Goal: Communication & Community: Participate in discussion

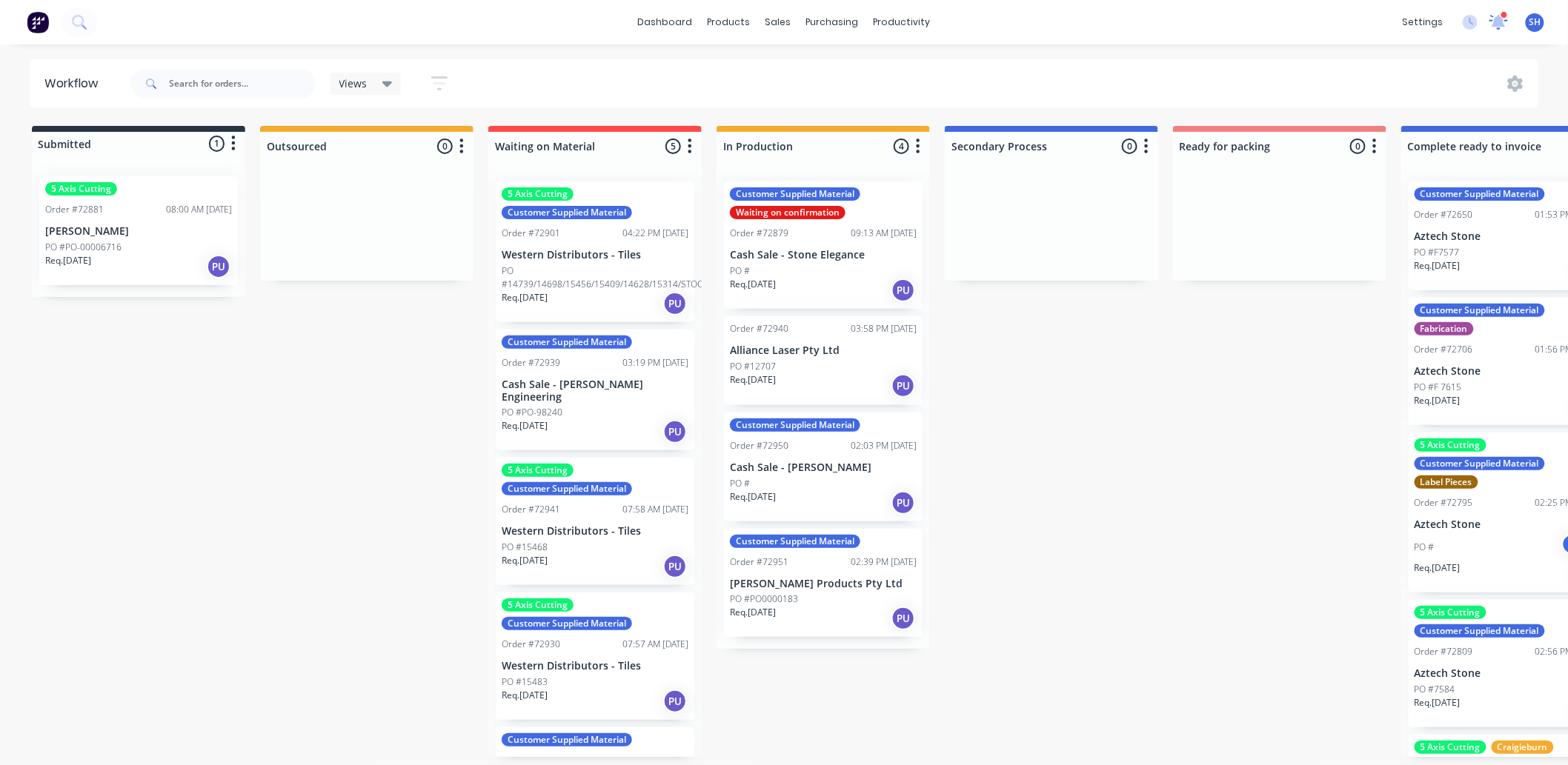
click at [1502, 26] on icon at bounding box center [1499, 20] width 15 height 14
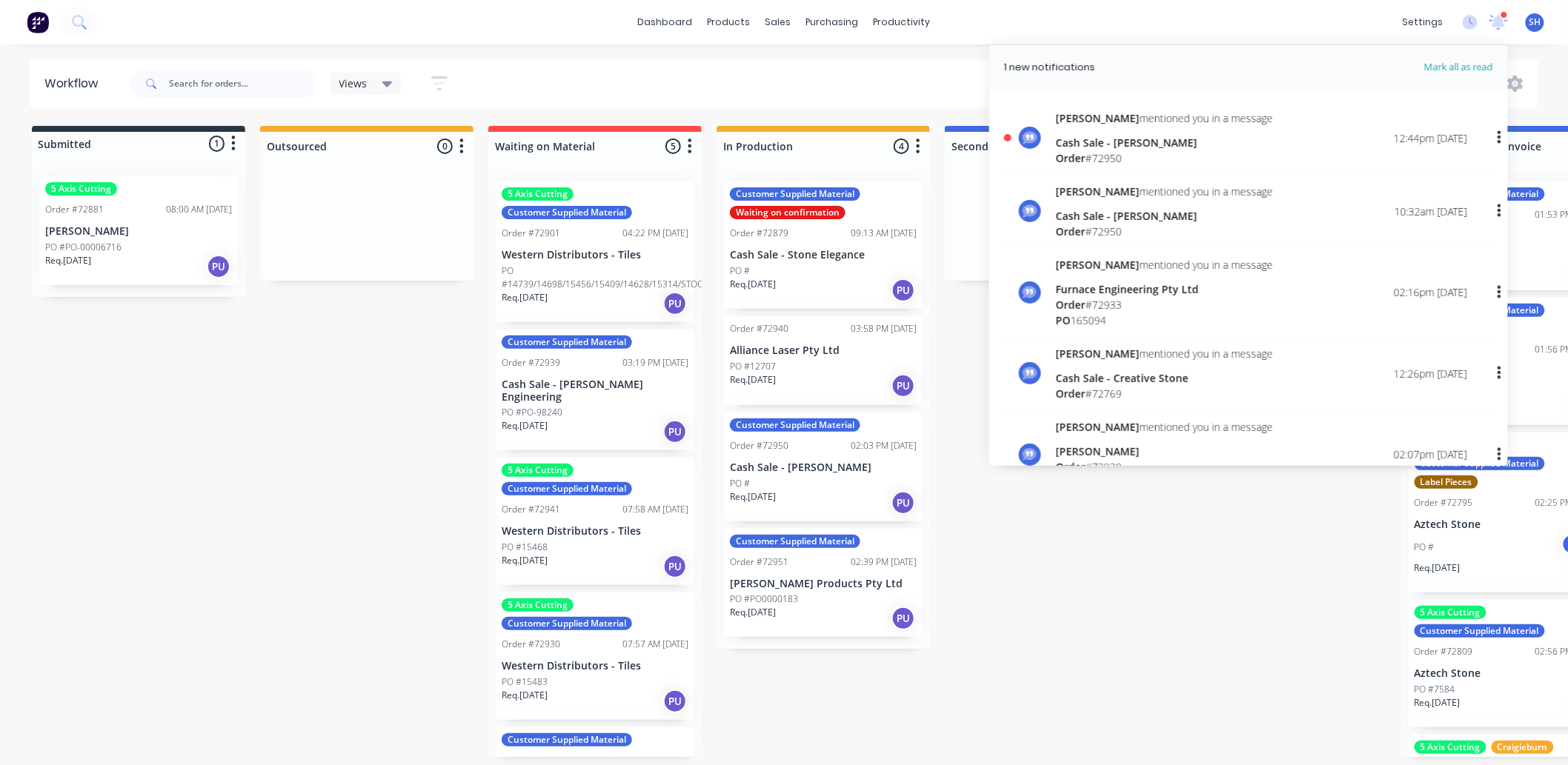
click at [1076, 138] on div "Cash Sale - [PERSON_NAME]" at bounding box center [1164, 143] width 217 height 16
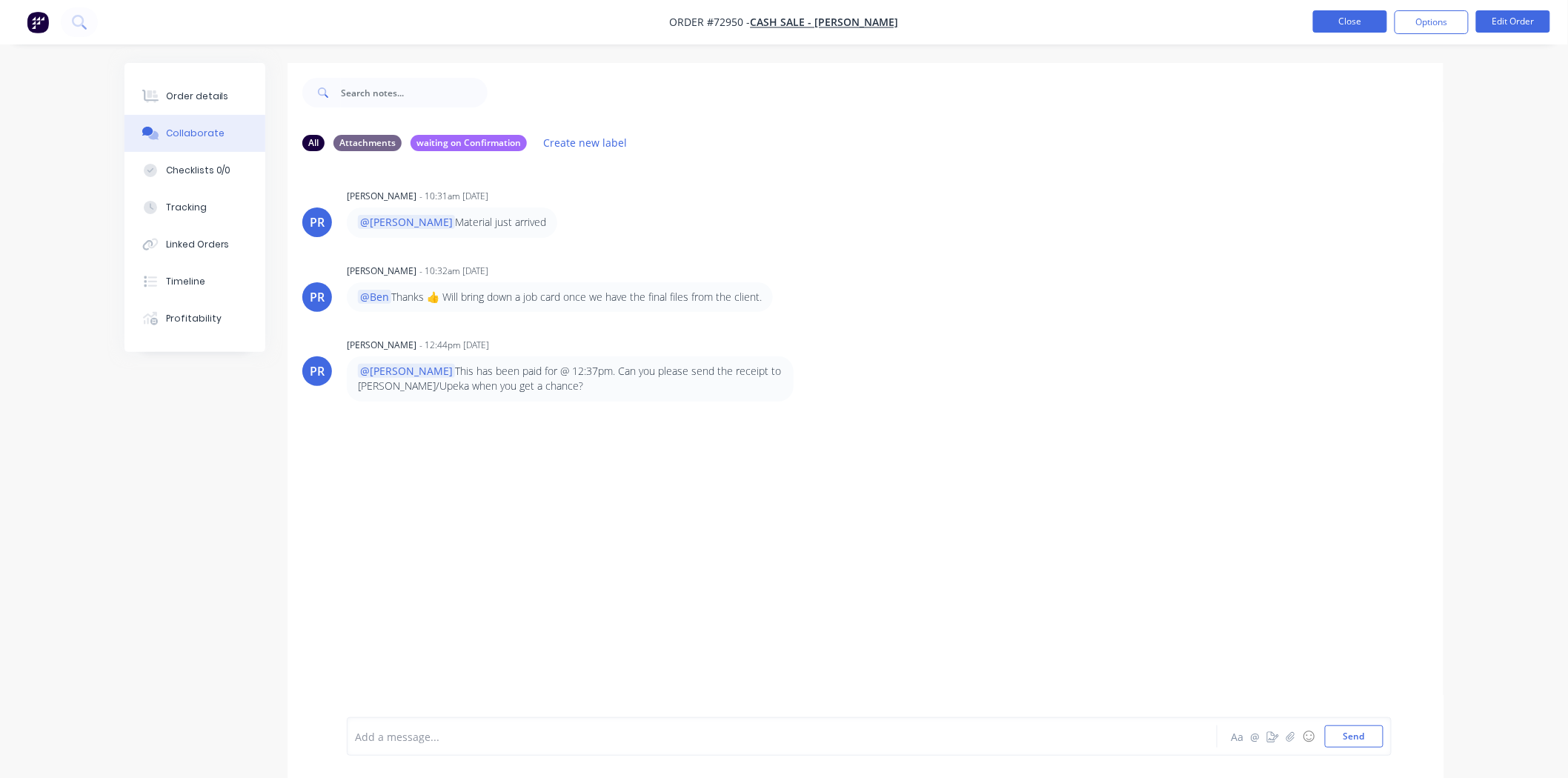
click at [1338, 24] on button "Close" at bounding box center [1350, 21] width 74 height 22
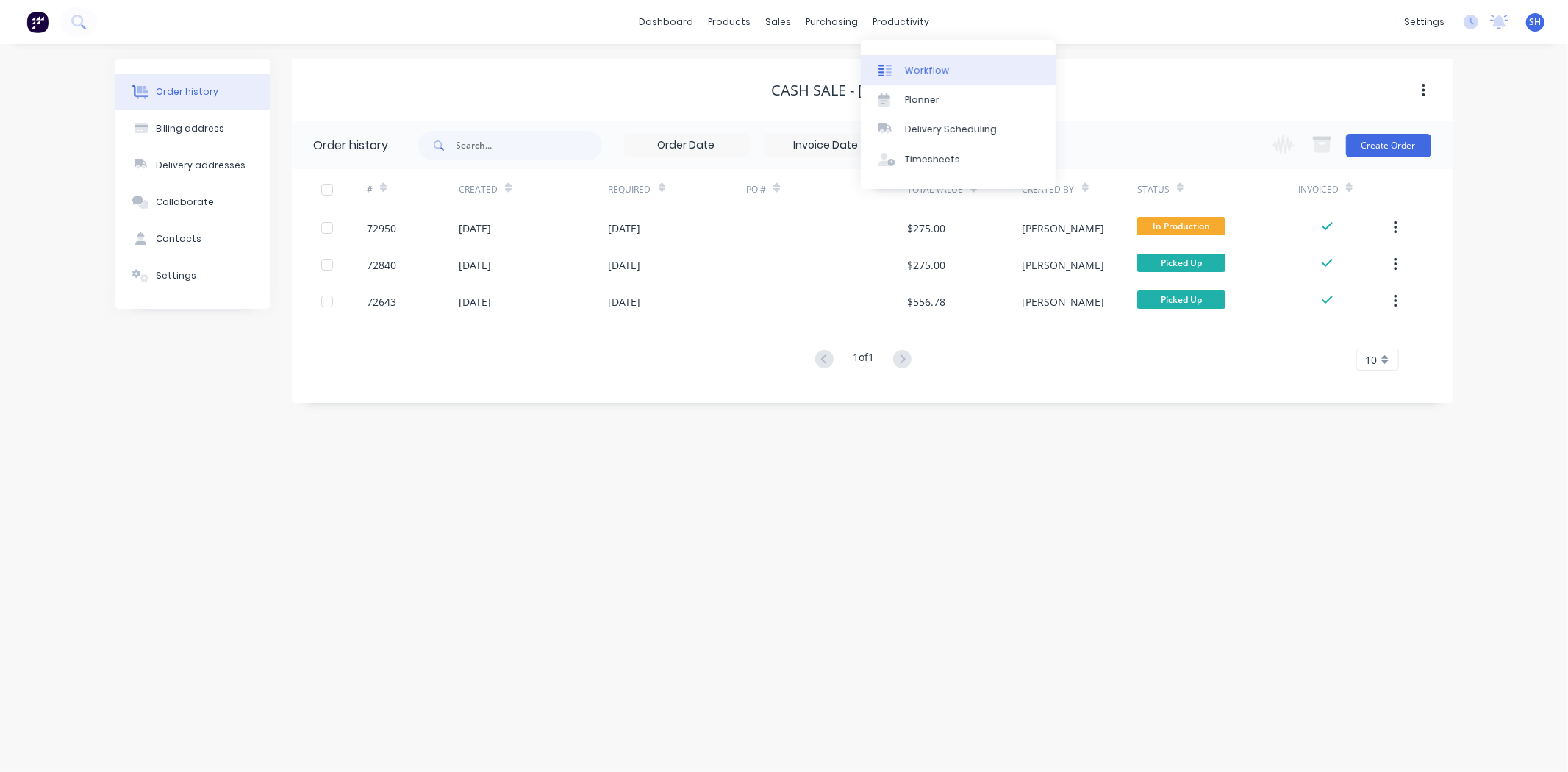
click at [921, 69] on div "Workflow" at bounding box center [927, 70] width 44 height 13
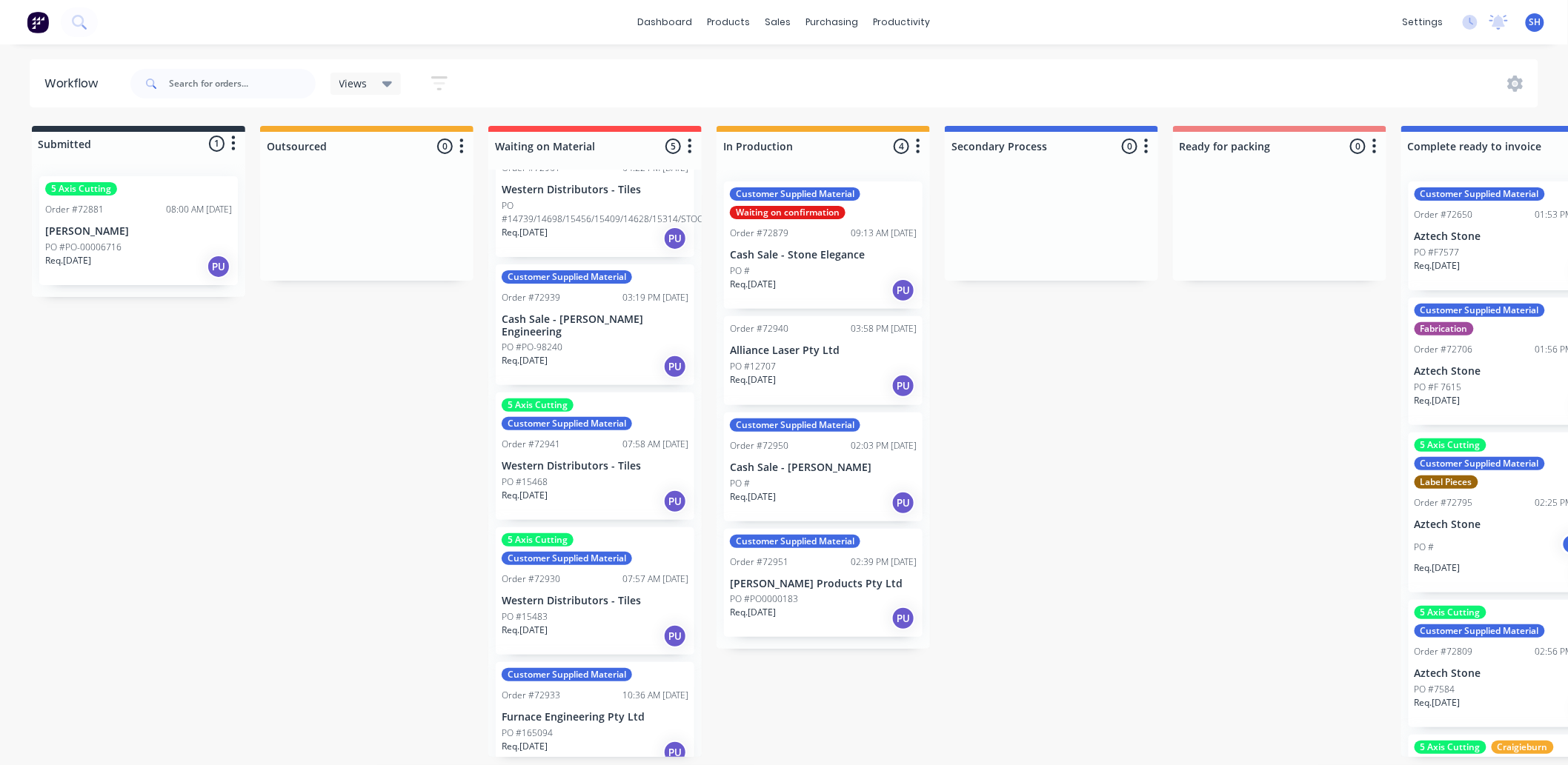
scroll to position [4, 0]
click at [596, 711] on p "Furnace Engineering Pty Ltd" at bounding box center [594, 717] width 187 height 12
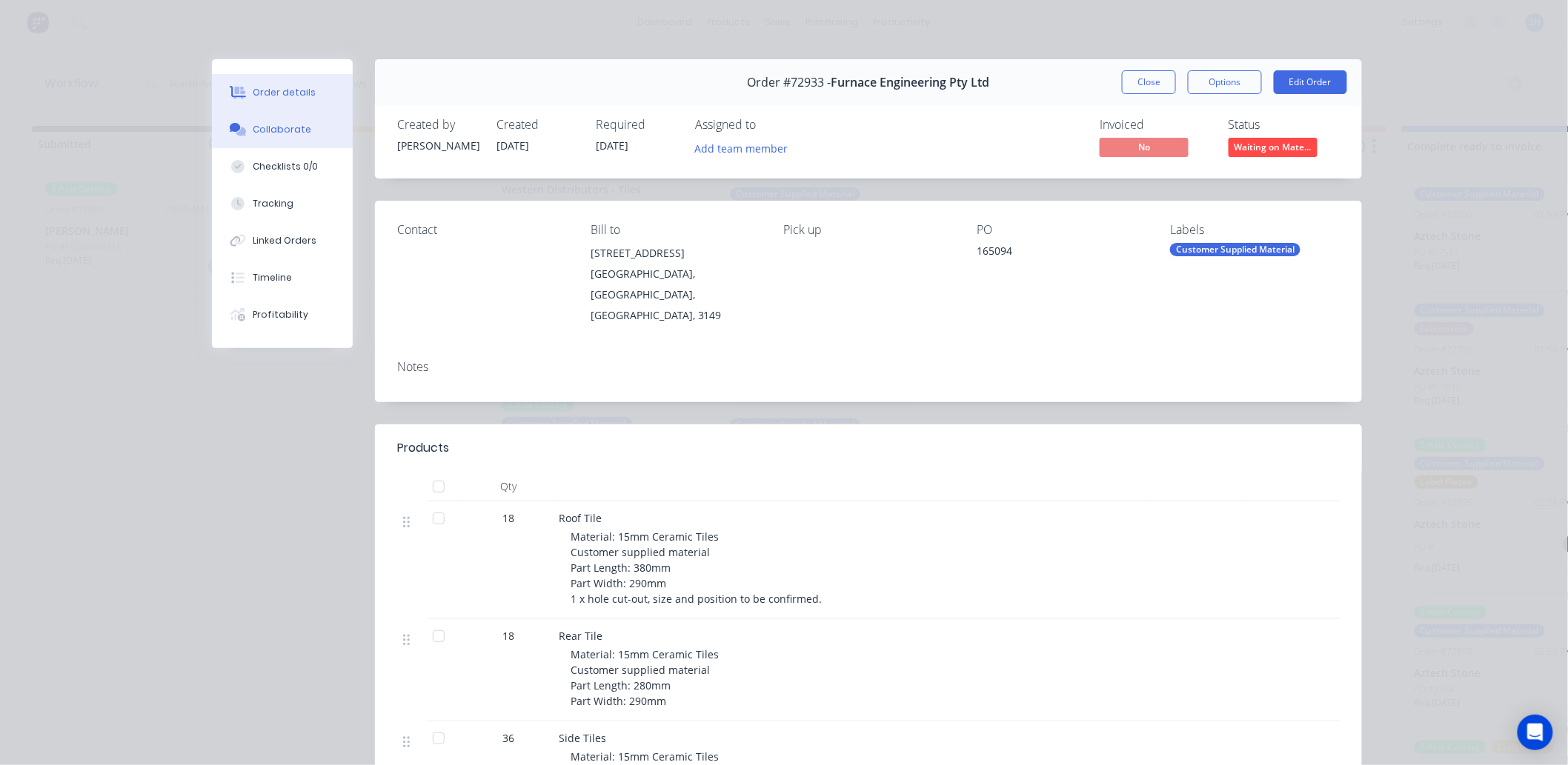
click at [257, 129] on div "Collaborate" at bounding box center [283, 129] width 58 height 13
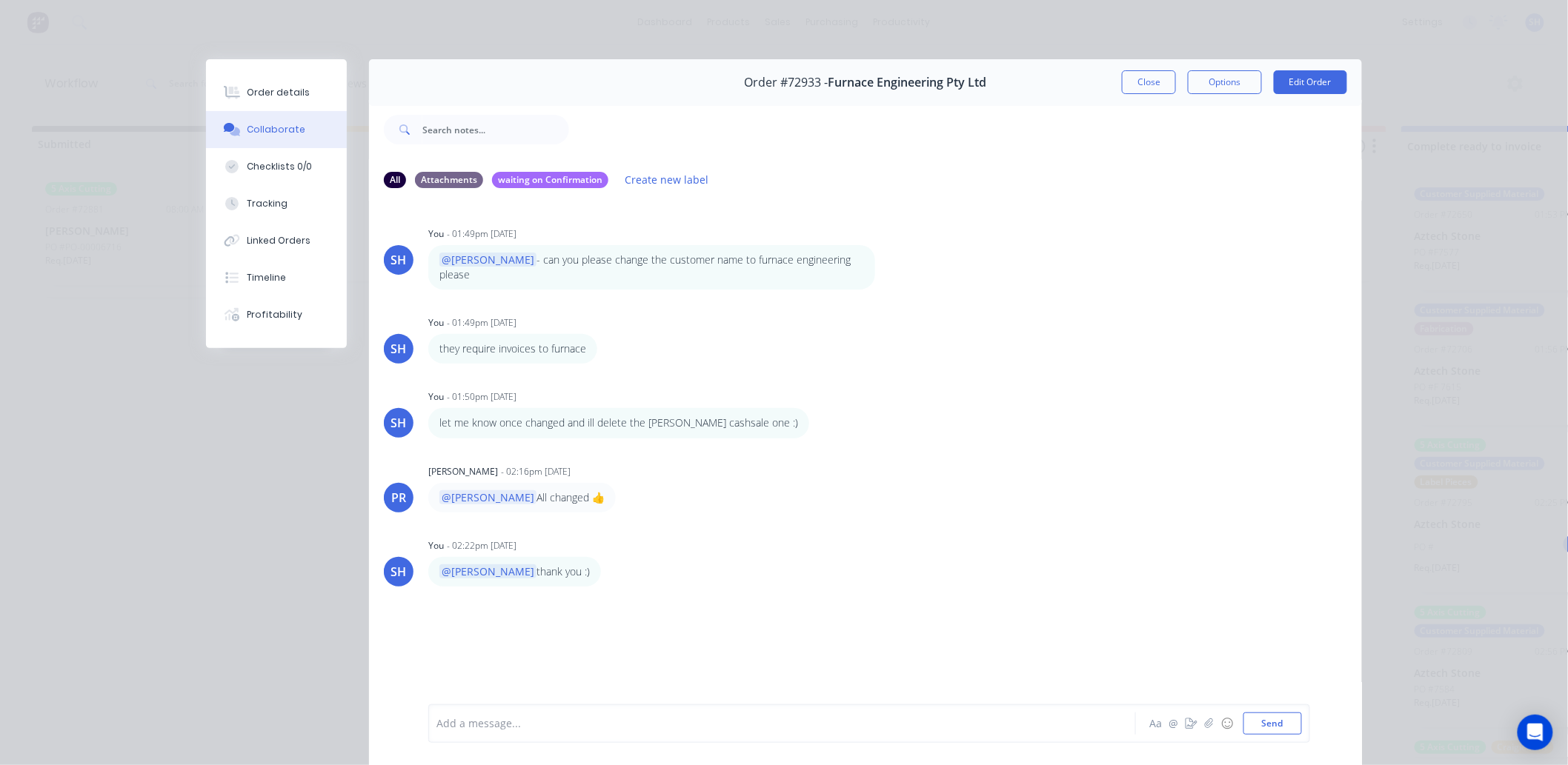
click at [551, 738] on div "Add a message... Aa @ ☺ Send" at bounding box center [869, 724] width 881 height 39
click at [547, 723] on div at bounding box center [762, 724] width 648 height 16
click at [1269, 723] on button "Send" at bounding box center [1273, 723] width 58 height 22
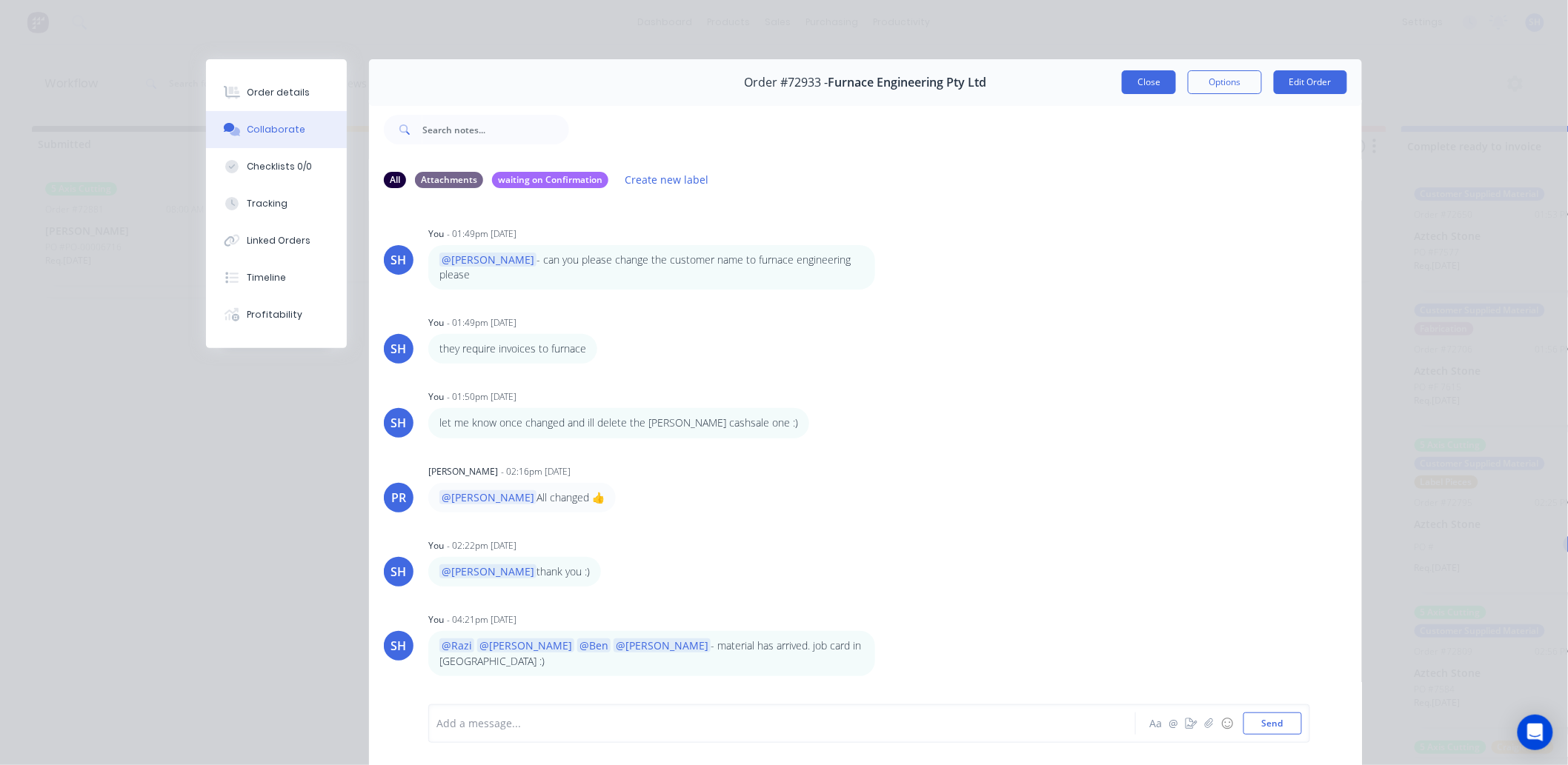
click at [1132, 90] on button "Close" at bounding box center [1149, 81] width 54 height 24
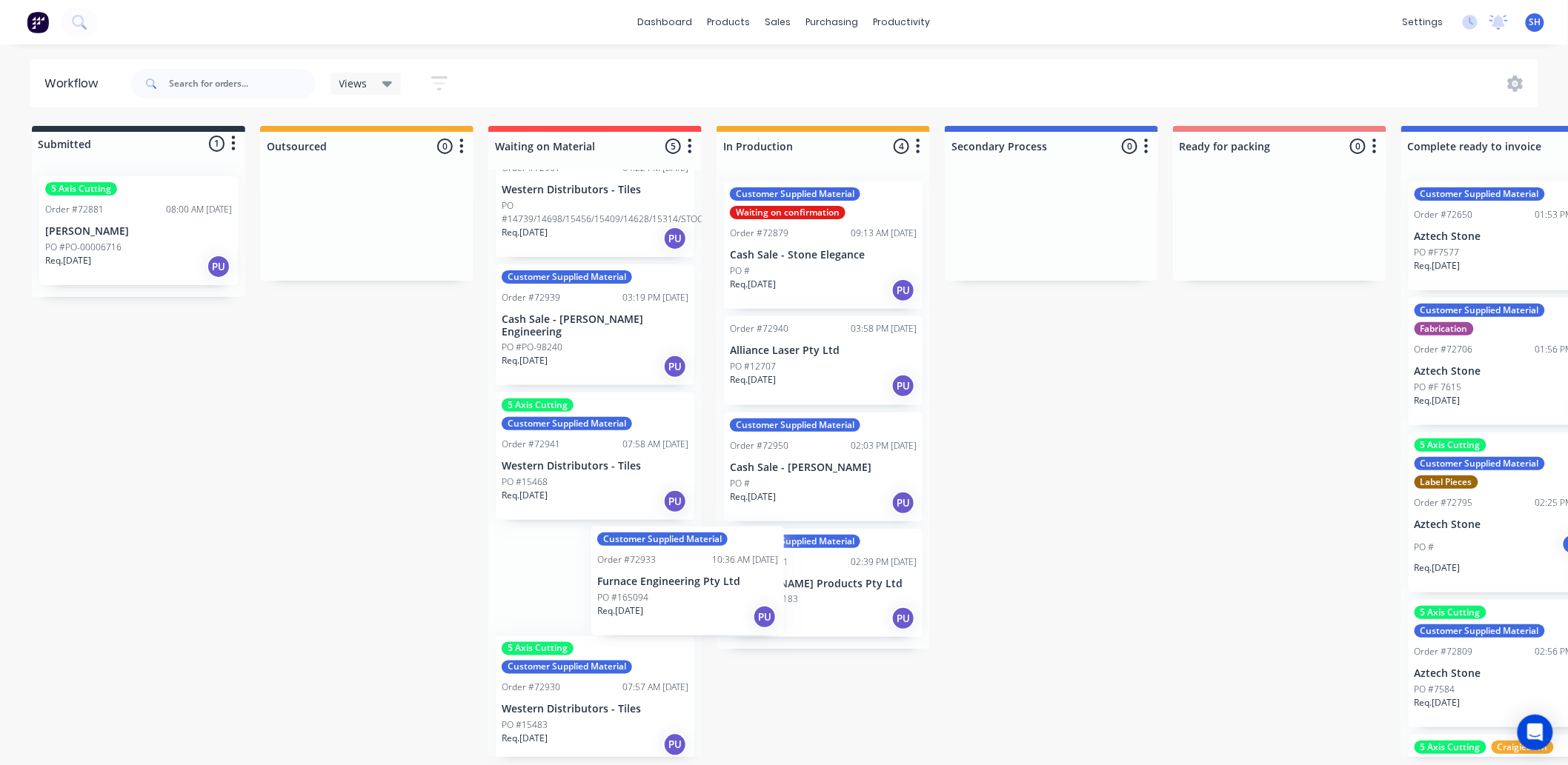
scroll to position [66, 9]
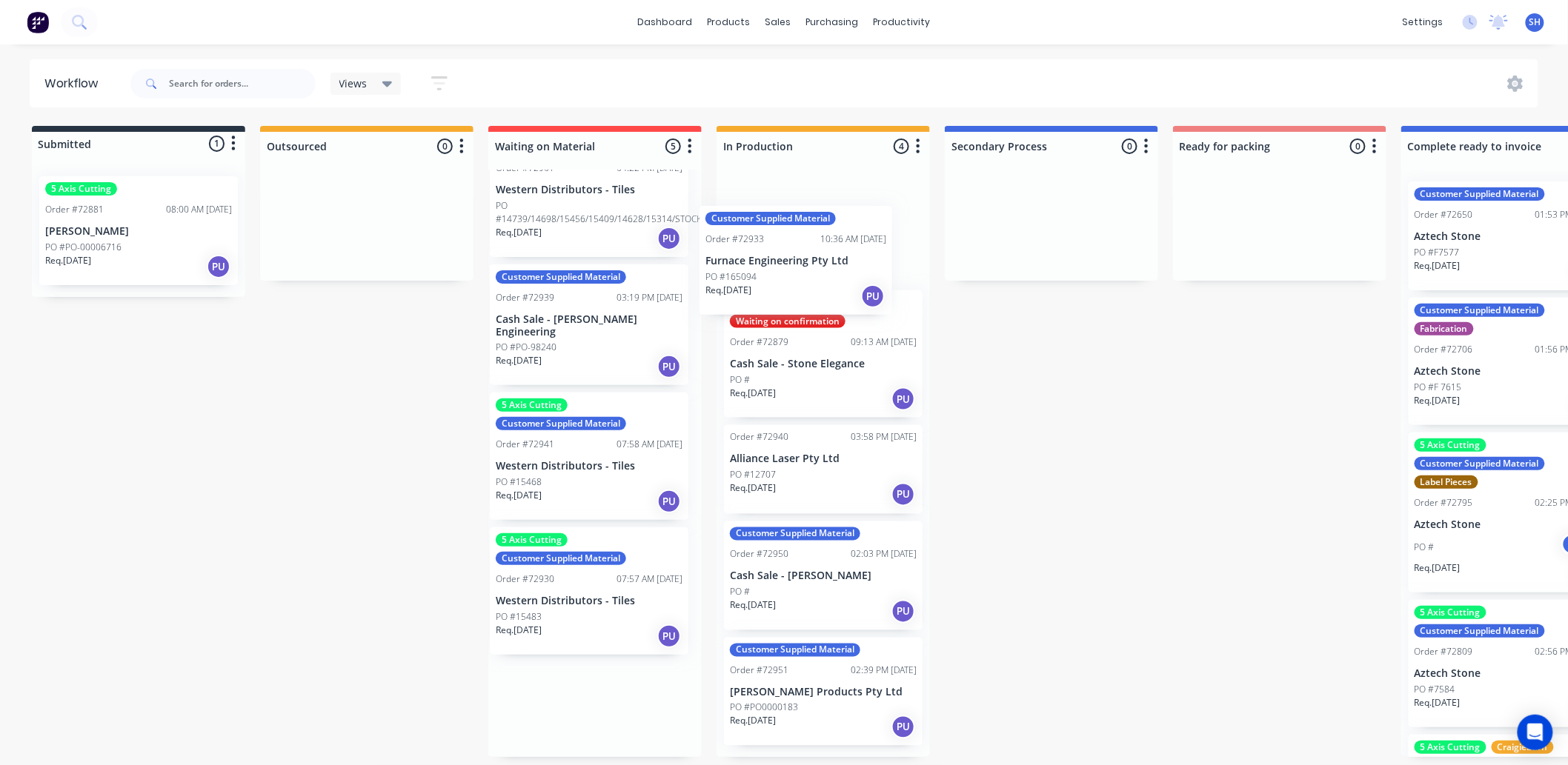
drag, startPoint x: 609, startPoint y: 677, endPoint x: 820, endPoint y: 231, distance: 493.4
click at [820, 231] on div "Submitted 1 Status colour #273444 hex #273444 Save Cancel Summaries Total order…" at bounding box center [1331, 441] width 2686 height 631
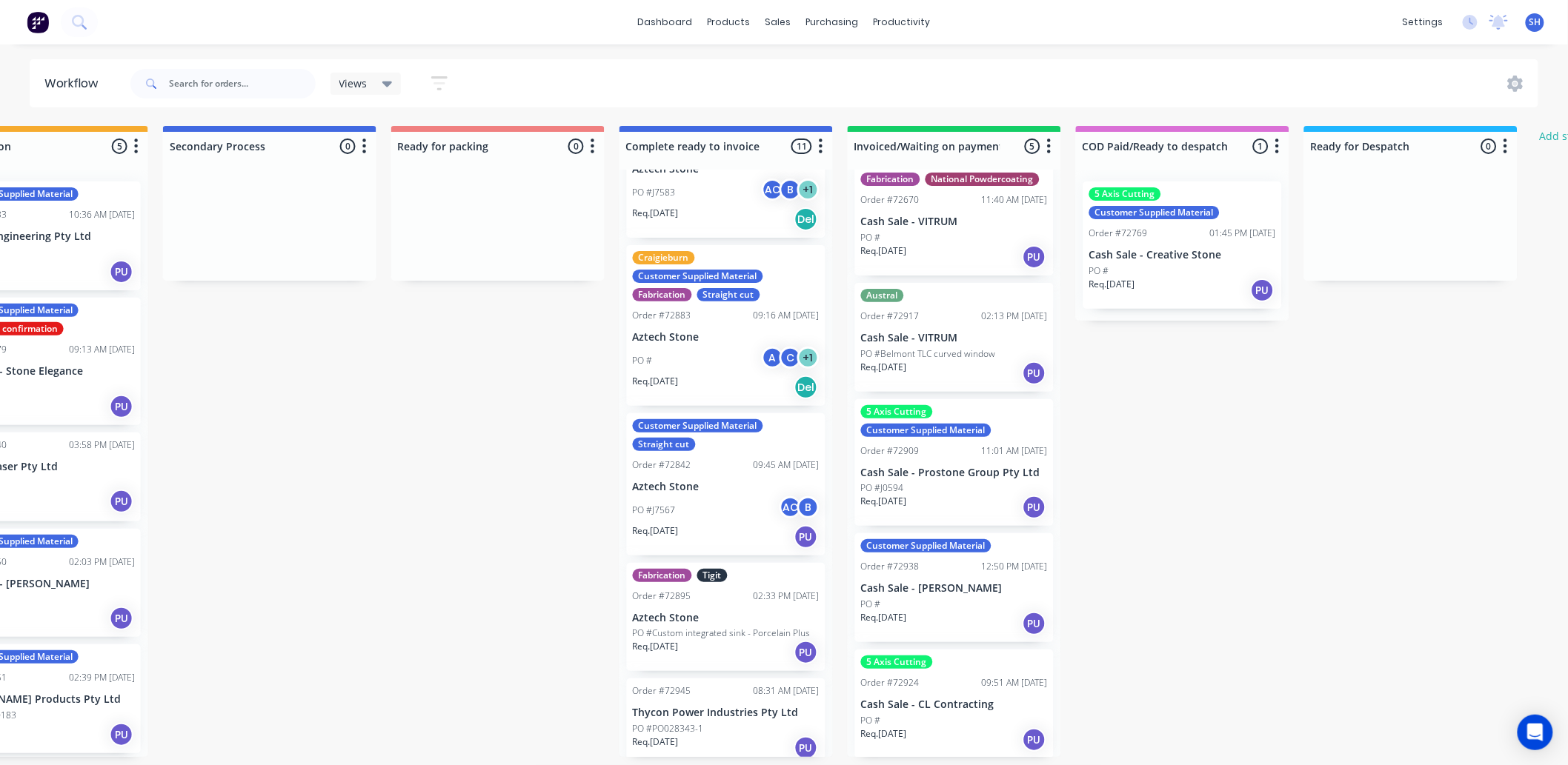
scroll to position [882, 0]
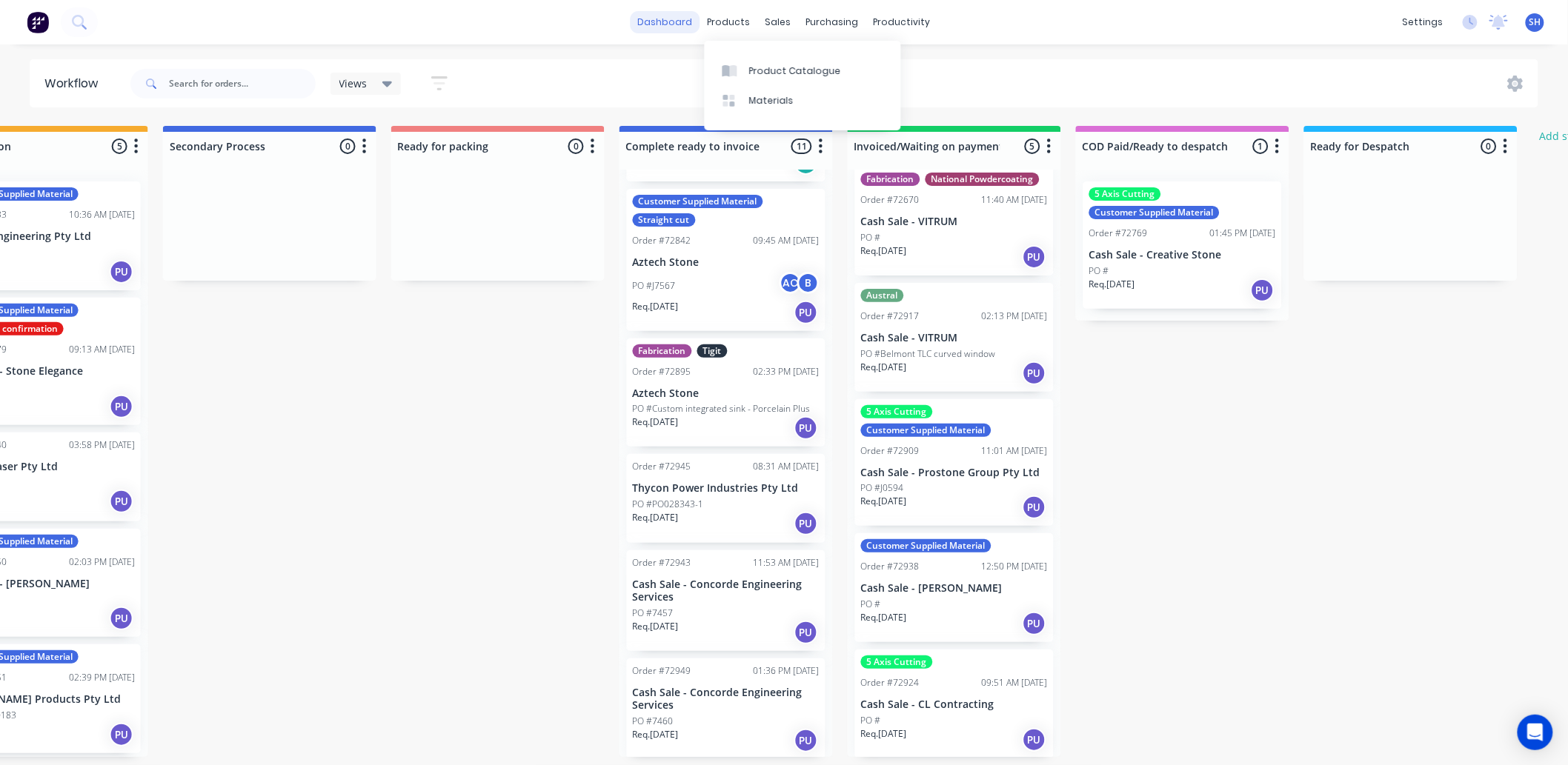
click at [671, 18] on link "dashboard" at bounding box center [665, 22] width 70 height 22
